Goal: Download file/media

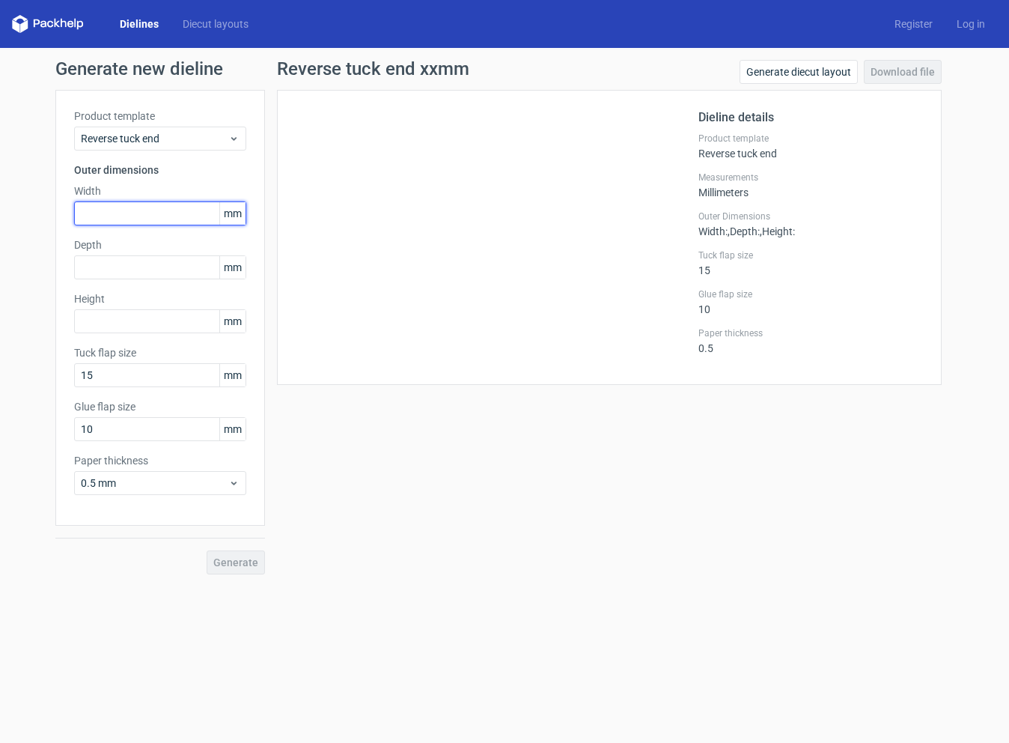
click at [171, 213] on input "text" at bounding box center [160, 213] width 172 height 24
type input "27"
click at [142, 267] on input "text" at bounding box center [160, 267] width 172 height 24
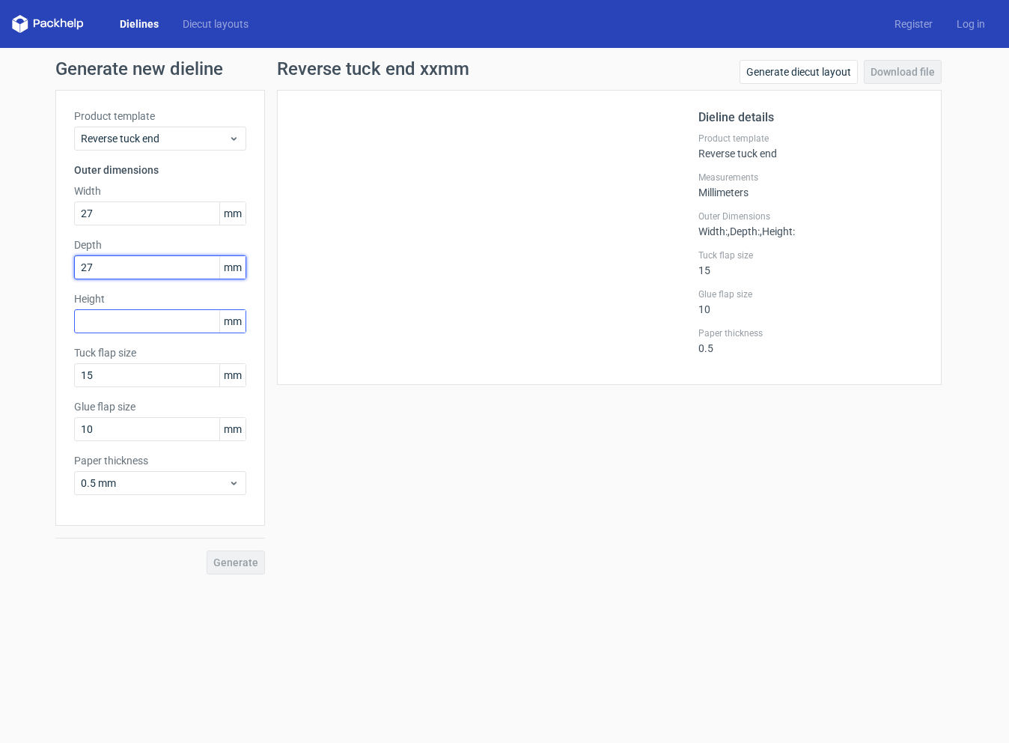
type input "27"
click at [97, 326] on input "text" at bounding box center [160, 321] width 172 height 24
type input "1"
type input "140"
click at [223, 561] on span "Generate" at bounding box center [235, 562] width 45 height 10
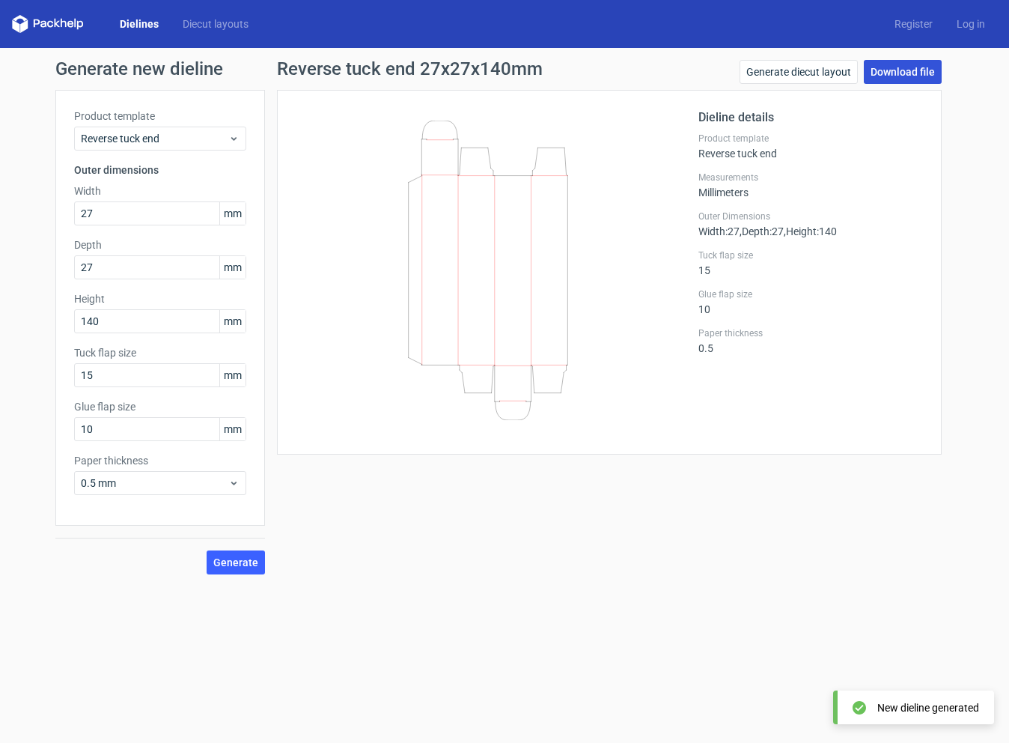
click at [894, 73] on link "Download file" at bounding box center [903, 72] width 78 height 24
